Goal: Answer question/provide support

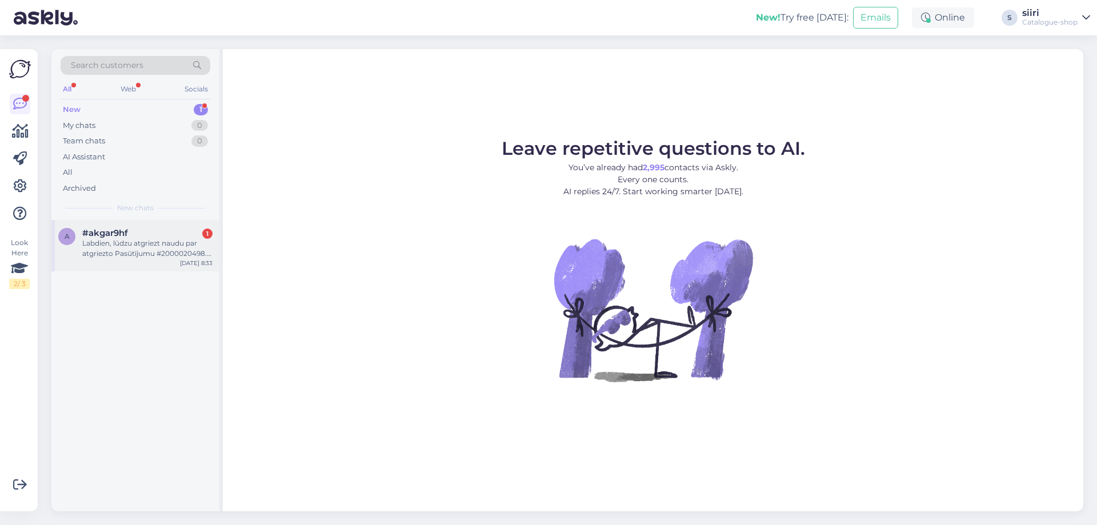
click at [121, 253] on div "Labdien, lūdzu atgriezt naudu par atgriezto Pasūtījumu #2000020498. Paldies." at bounding box center [147, 248] width 130 height 21
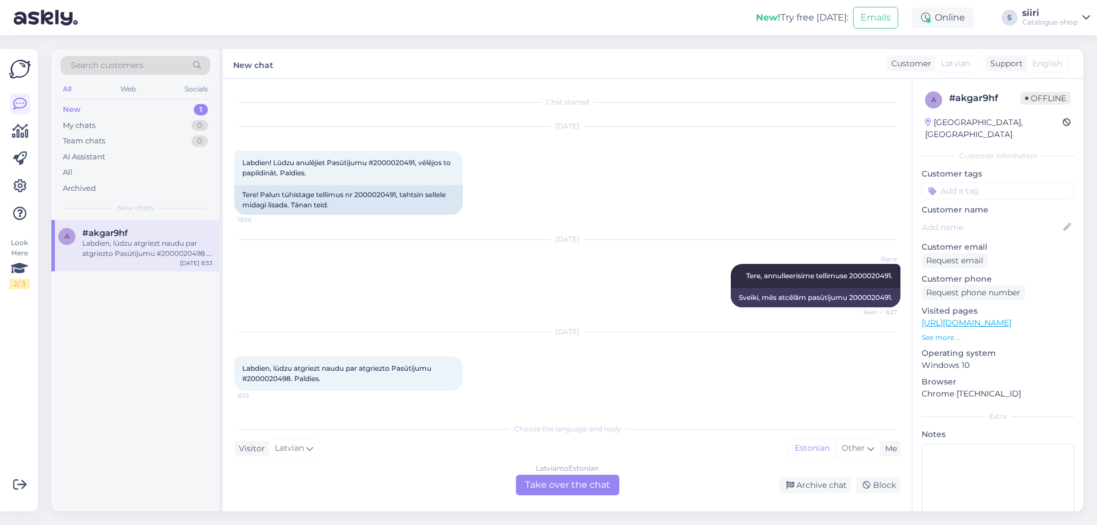
click at [585, 488] on div "[DEMOGRAPHIC_DATA] to Estonian Take over the chat" at bounding box center [567, 485] width 103 height 21
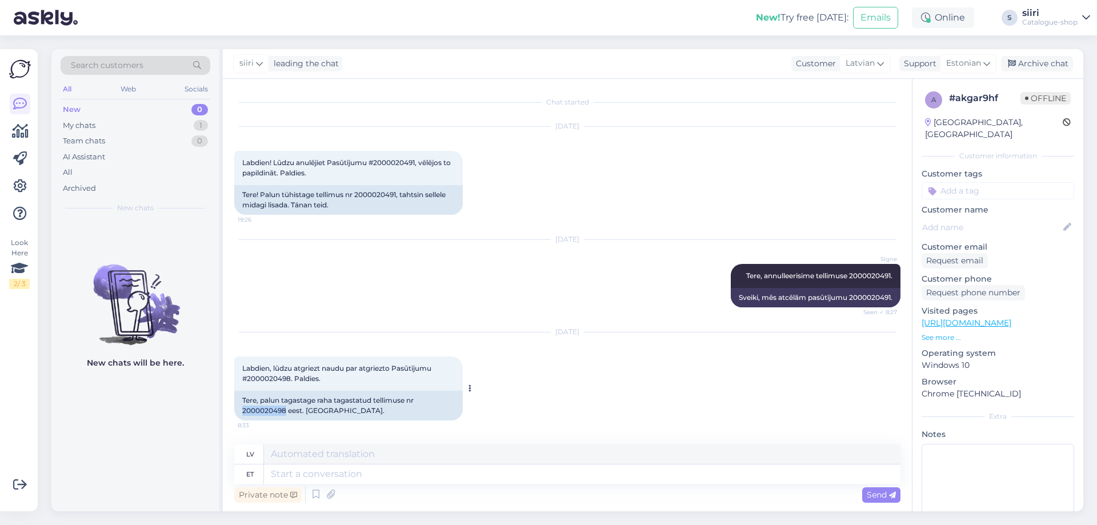
drag, startPoint x: 240, startPoint y: 411, endPoint x: 284, endPoint y: 411, distance: 43.4
click at [284, 411] on div "Tere, palun tagastage raha tagastatud tellimuse nr 2000020498 eest. [GEOGRAPHIC…" at bounding box center [348, 406] width 228 height 30
copy div "2000020498"
click at [302, 470] on textarea at bounding box center [582, 473] width 636 height 19
type textarea "tagasimaksed"
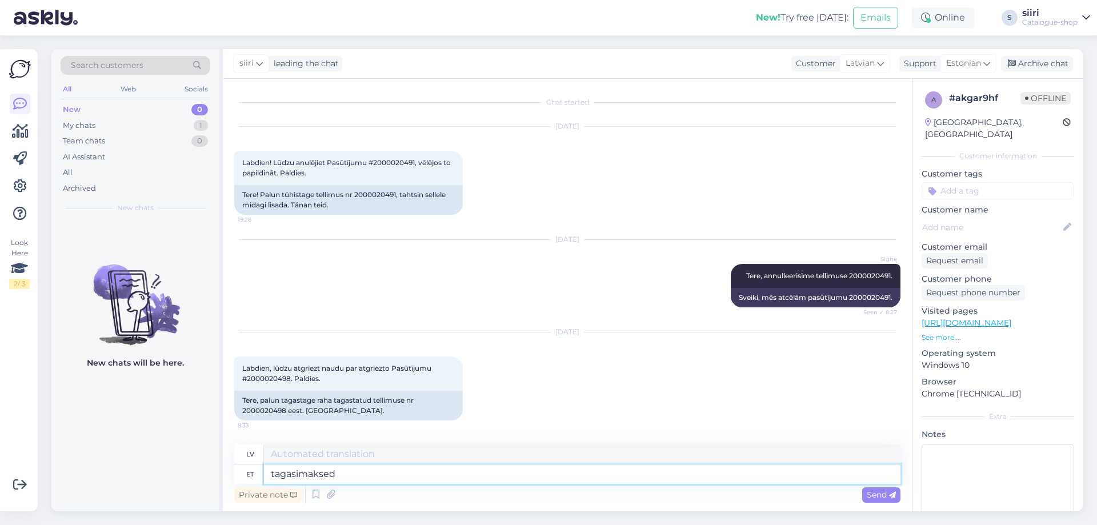
type textarea "atmaksas"
type textarea "tagasimakse"
type textarea "atmaksa"
type textarea "tagasimakse toimub"
type textarea "tiek veikta atmaksa"
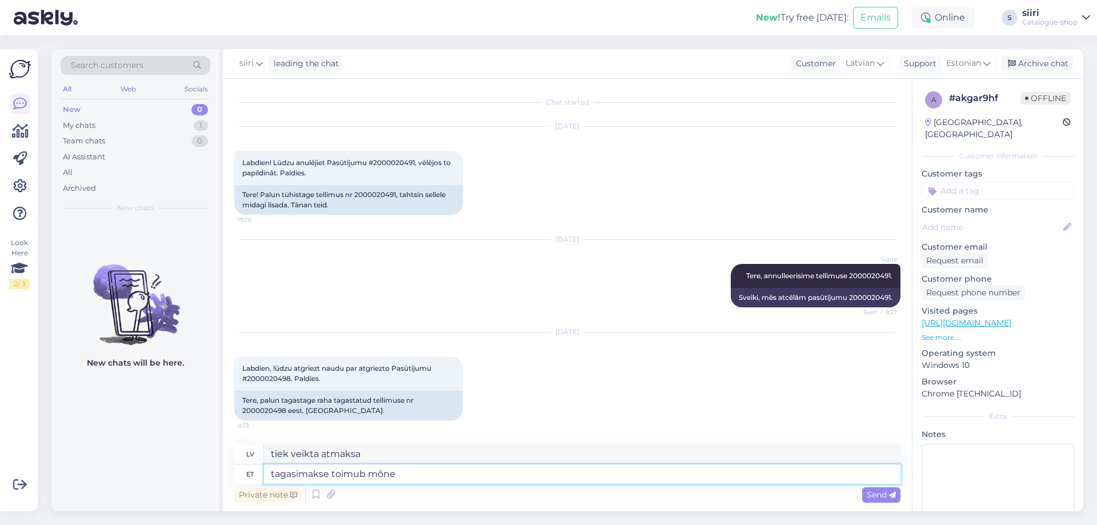
type textarea "tagasimakse toimub mõne"
type textarea "Atmaksa tiks veikta dažu minūšu laikā"
type textarea "tagasimakse toimub mõne päeva"
type textarea "atmaksa tiks veikta dažu dienu laikā"
type textarea "tagasimakse toimub mõne päeva jooksul"
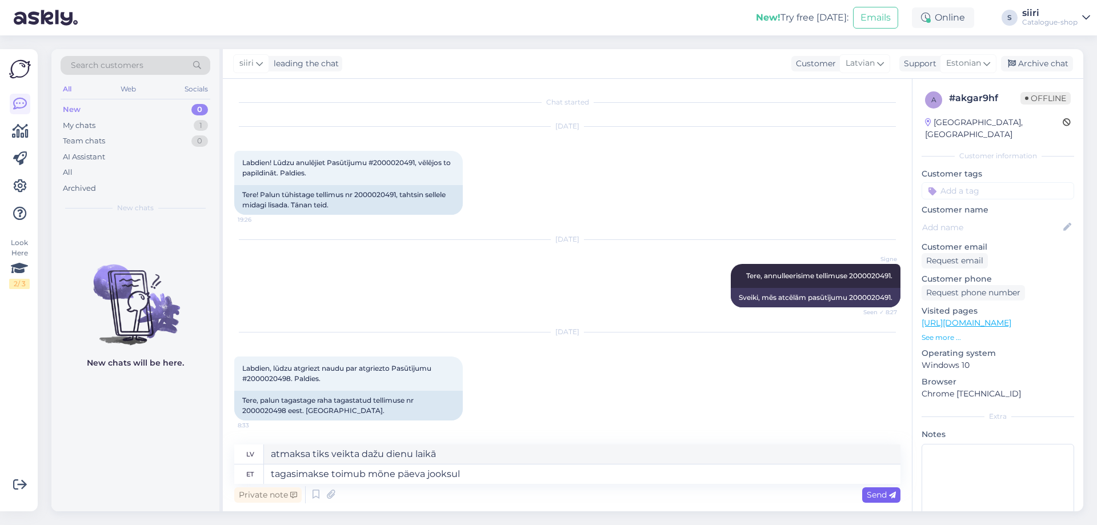
click at [878, 495] on span "Send" at bounding box center [881, 495] width 29 height 10
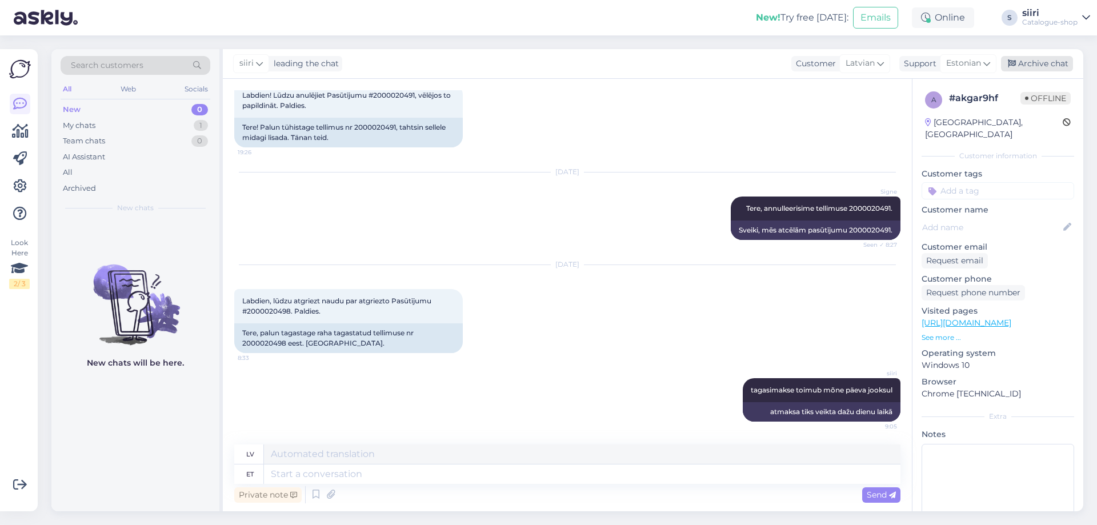
click at [1040, 64] on div "Archive chat" at bounding box center [1037, 63] width 72 height 15
